Goal: Task Accomplishment & Management: Use online tool/utility

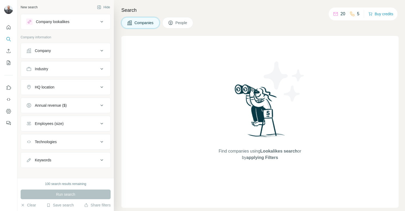
click at [72, 50] on div "Company" at bounding box center [62, 50] width 72 height 5
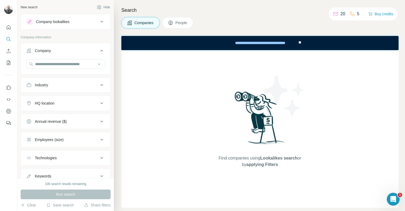
click at [99, 22] on icon at bounding box center [102, 21] width 6 height 6
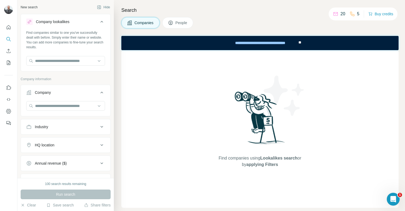
click at [63, 87] on button "Company" at bounding box center [65, 93] width 89 height 15
click at [60, 95] on div "Company" at bounding box center [62, 92] width 72 height 5
click at [54, 104] on input "text" at bounding box center [65, 106] width 79 height 10
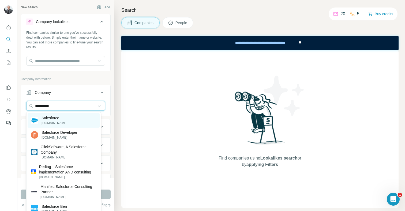
type input "**********"
click at [54, 115] on p "Salesforce" at bounding box center [55, 117] width 26 height 5
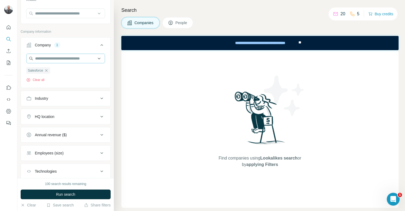
scroll to position [49, 0]
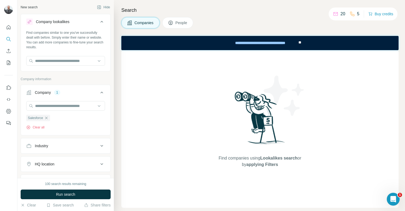
click at [180, 19] on button "People" at bounding box center [177, 22] width 31 height 11
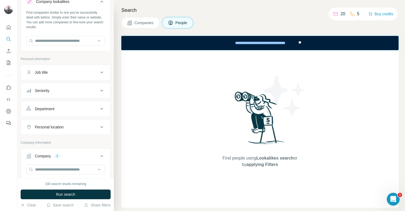
scroll to position [48, 0]
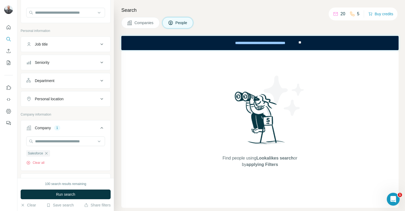
click at [70, 78] on div "Department" at bounding box center [62, 80] width 72 height 5
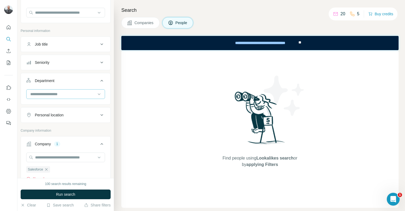
click at [73, 90] on div at bounding box center [63, 93] width 66 height 9
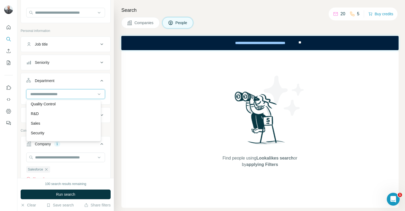
scroll to position [186, 0]
click at [56, 124] on div "Sales" at bounding box center [64, 121] width 66 height 5
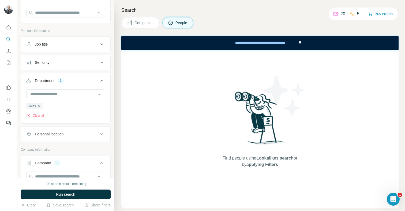
click at [64, 60] on div "Seniority" at bounding box center [62, 62] width 72 height 5
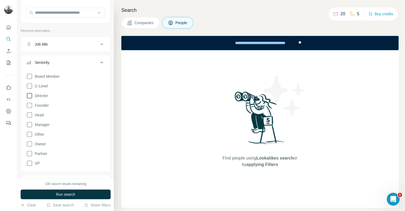
click at [29, 95] on icon at bounding box center [29, 95] width 6 height 6
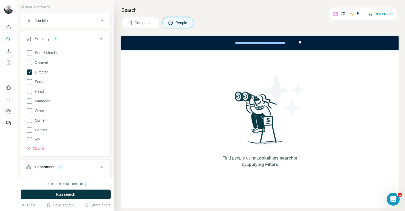
scroll to position [59, 0]
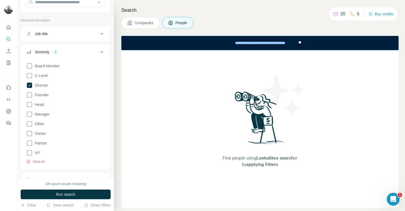
drag, startPoint x: 87, startPoint y: 12, endPoint x: 85, endPoint y: 14, distance: 3.1
click at [85, 17] on div "Company lookalikes Find companies similar to one you've successfully dealt with…" at bounding box center [66, 199] width 90 height 488
click at [68, 196] on span "Run search" at bounding box center [65, 194] width 19 height 5
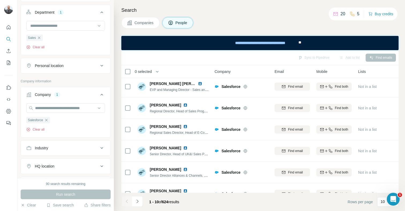
scroll to position [229, 0]
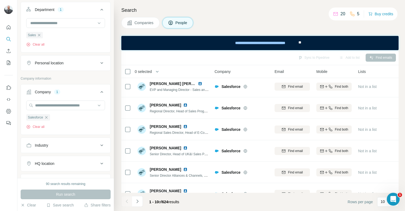
click at [73, 61] on div "Personal location" at bounding box center [62, 62] width 72 height 5
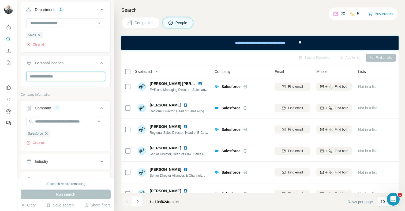
click at [66, 72] on input "text" at bounding box center [65, 77] width 79 height 10
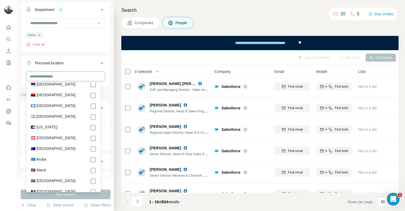
scroll to position [76, 0]
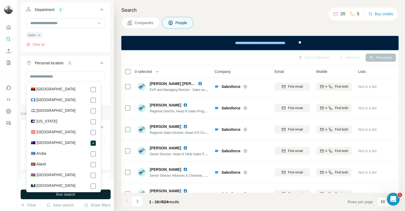
click at [73, 196] on span "Run search" at bounding box center [65, 194] width 19 height 5
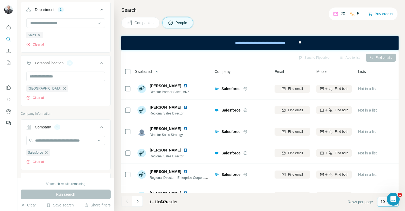
click at [379, 200] on div "10" at bounding box center [387, 202] width 21 height 10
click at [384, 163] on p "60" at bounding box center [384, 160] width 4 height 5
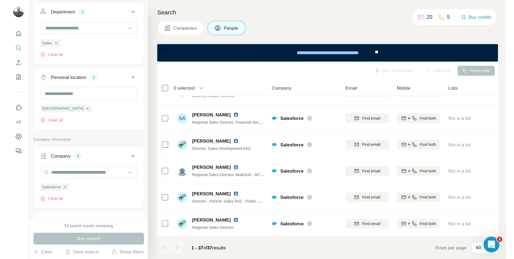
scroll to position [681, 0]
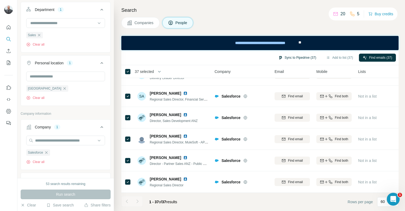
click at [284, 55] on button "Sync to Pipedrive (37)" at bounding box center [298, 58] width 46 height 8
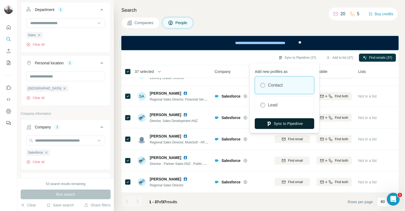
click at [288, 119] on button "Sync to Pipedrive" at bounding box center [284, 123] width 59 height 11
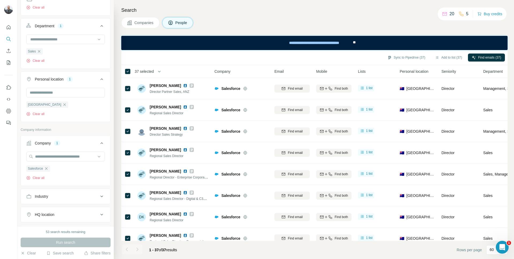
scroll to position [196, 0]
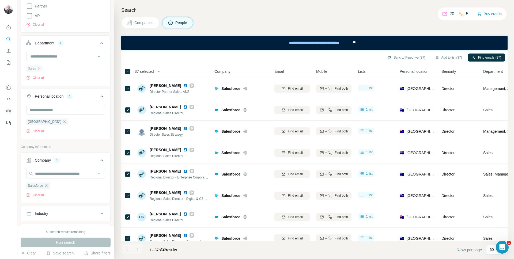
click at [39, 68] on icon "button" at bounding box center [39, 68] width 4 height 4
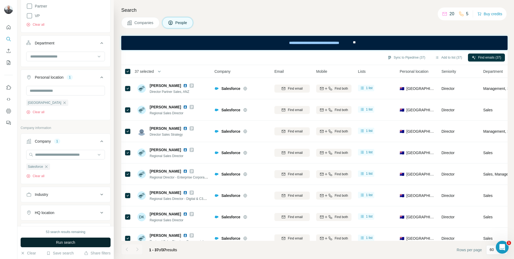
click at [74, 211] on span "Run search" at bounding box center [65, 242] width 19 height 5
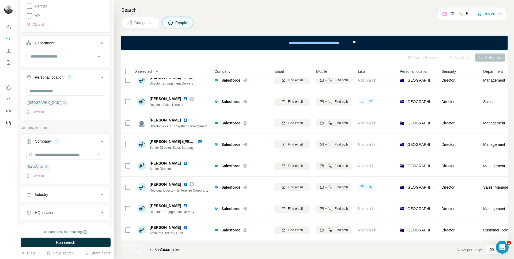
scroll to position [976, 0]
click at [136, 211] on div at bounding box center [137, 249] width 11 height 11
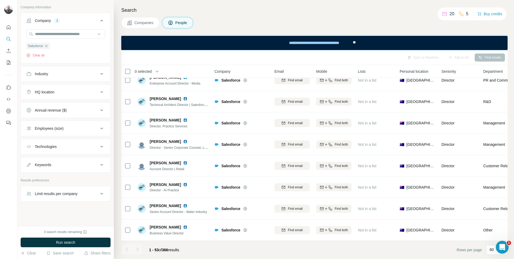
scroll to position [727, 0]
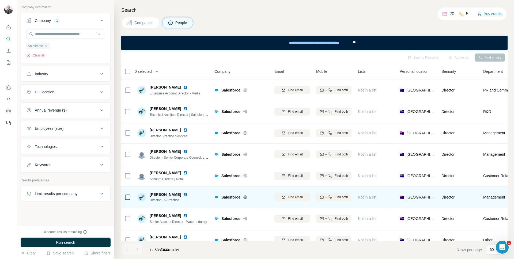
click at [142, 198] on img at bounding box center [141, 197] width 9 height 9
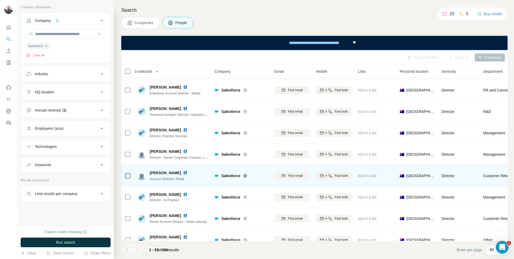
click at [143, 176] on img at bounding box center [141, 176] width 9 height 9
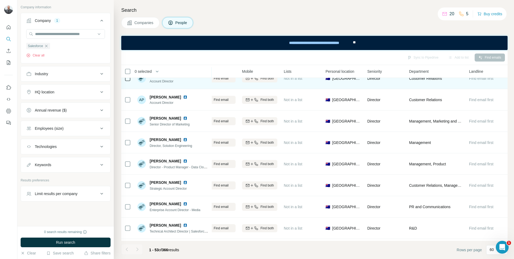
scroll to position [398, 77]
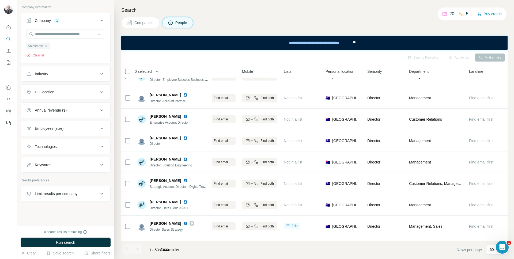
drag, startPoint x: 447, startPoint y: 60, endPoint x: 452, endPoint y: 58, distance: 5.2
click at [405, 59] on div "Sync to Pipedrive Add to list Find emails" at bounding box center [314, 57] width 381 height 9
click at [405, 58] on div "Add to list" at bounding box center [459, 58] width 28 height 8
click at [320, 43] on div "**********" at bounding box center [315, 43] width 76 height 12
